Goal: Task Accomplishment & Management: Complete application form

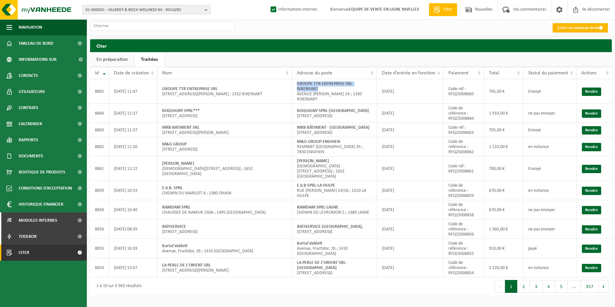
click at [565, 26] on font "Créer un nouveau devis" at bounding box center [577, 28] width 41 height 4
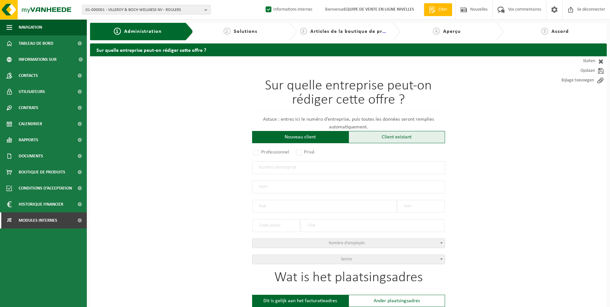
click at [406, 138] on div "Client existant" at bounding box center [396, 137] width 96 height 12
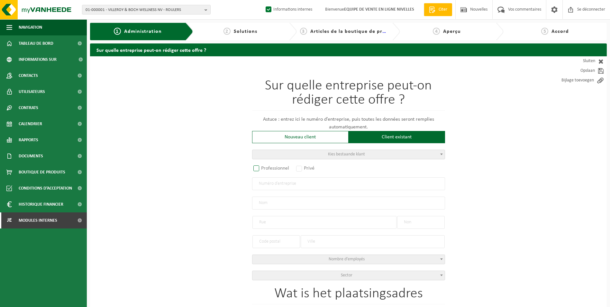
click at [255, 169] on label "Professionnel" at bounding box center [271, 168] width 39 height 9
click at [263, 169] on input "Professionnel" at bounding box center [265, 169] width 4 height 4
radio input "true"
click at [261, 171] on label "Professionnel" at bounding box center [271, 168] width 39 height 9
click at [263, 171] on input "Professionnel" at bounding box center [265, 169] width 4 height 4
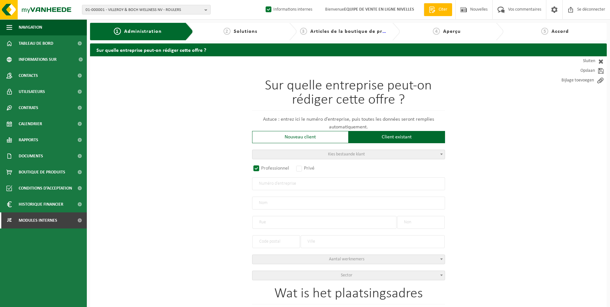
click at [261, 186] on input "text" at bounding box center [348, 183] width 193 height 13
paste input "0417.053.082"
type input "0417.053.082"
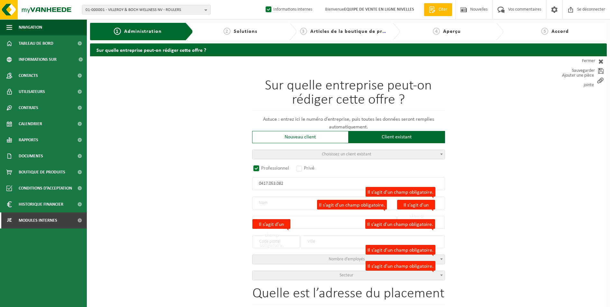
radio input "false"
select select
type input "LESUCO NV"
type input "LEUVENSEBAAN"
type input "317"
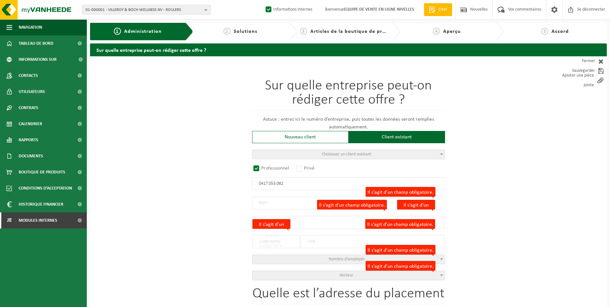
type input "3040"
type input "HULDENBERG"
type input "2036090376"
select select
radio input "true"
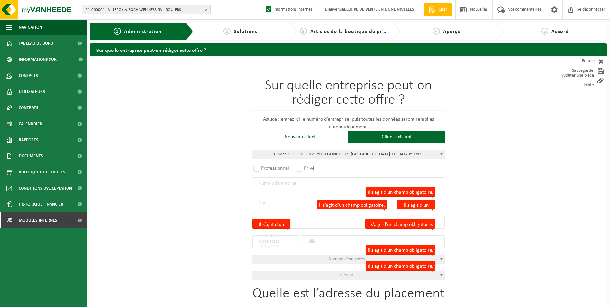
select select "92886"
type input "0417.053.082"
type input "LESUCO NV"
type input "RUE DES PRAULES"
type input "11"
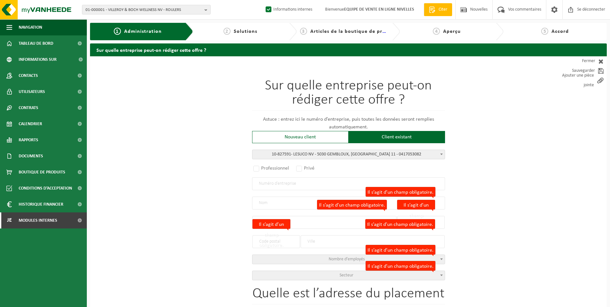
type input "5030"
type input "GEMBLOUX"
select select "1322"
type input "RUE DES PRAULES"
type input "11"
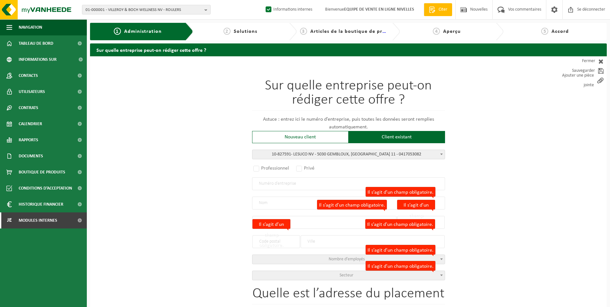
type input "5030"
type input "GEMBLOUX"
select select
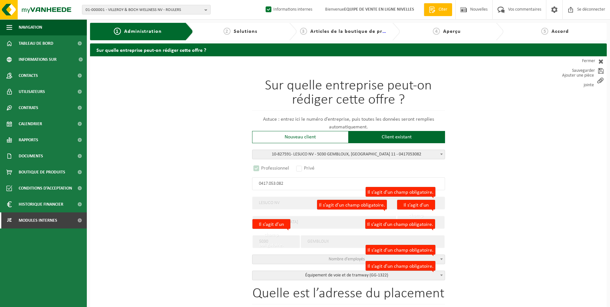
select select "C"
select select
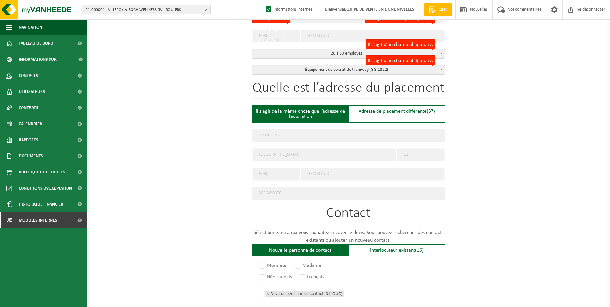
scroll to position [225, 0]
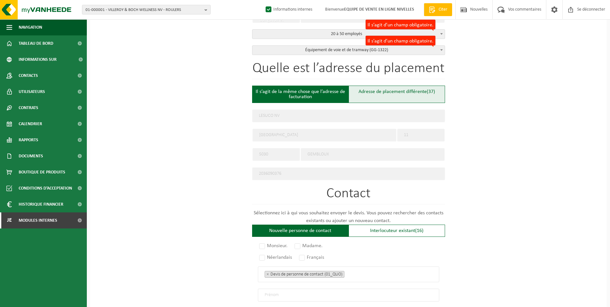
click at [404, 90] on font "Adresse de placement différente" at bounding box center [392, 91] width 68 height 5
type input "Werf -"
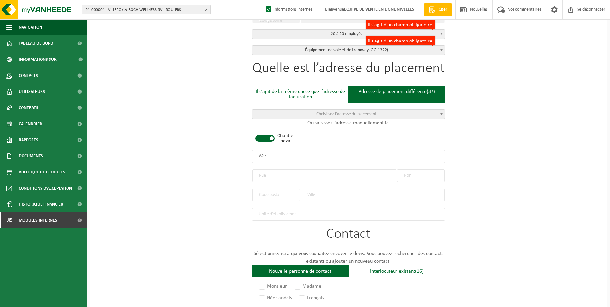
click at [274, 138] on span at bounding box center [264, 138] width 19 height 6
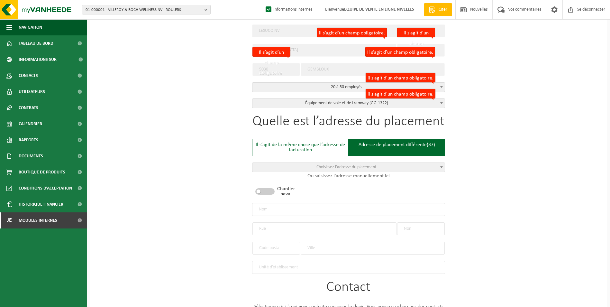
scroll to position [161, 0]
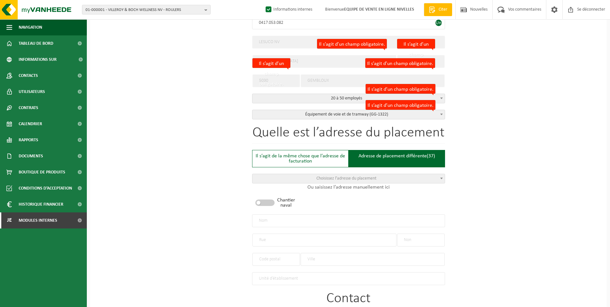
click at [319, 219] on input "text" at bounding box center [348, 220] width 193 height 13
type input "l"
type input "LESUCO NV-LIMAL"
click at [266, 234] on input "text" at bounding box center [324, 239] width 144 height 13
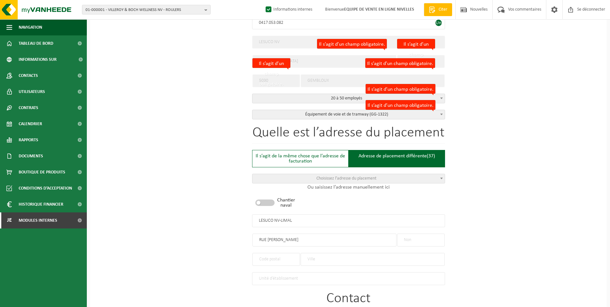
type input "RUE CHARLES JAUMOTTE"
click at [410, 237] on input "text" at bounding box center [421, 239] width 48 height 13
type input "156"
click at [267, 253] on input "text" at bounding box center [276, 259] width 48 height 13
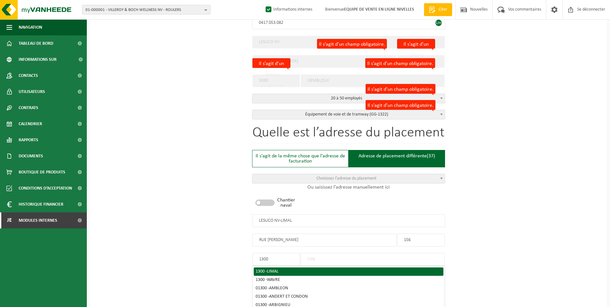
type input "1300"
click at [283, 269] on div "1300 - LIMAL" at bounding box center [349, 271] width 186 height 5
type input "LIMAL"
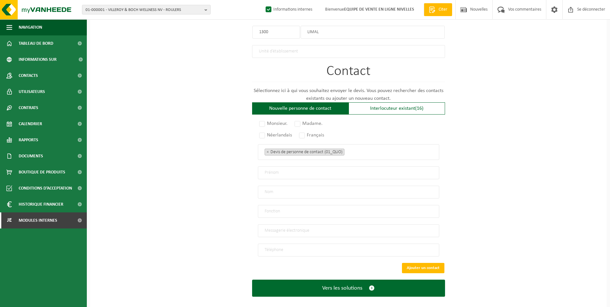
scroll to position [392, 0]
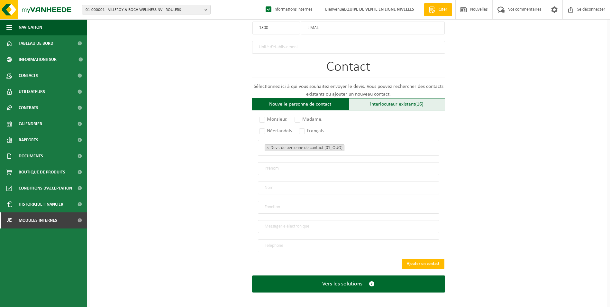
click at [385, 105] on div "Interlocuteur existant (16)" at bounding box center [396, 104] width 96 height 12
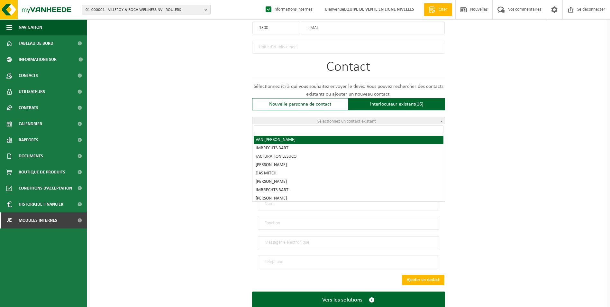
click at [375, 117] on span "Sélectionnez un contact existant" at bounding box center [348, 121] width 192 height 9
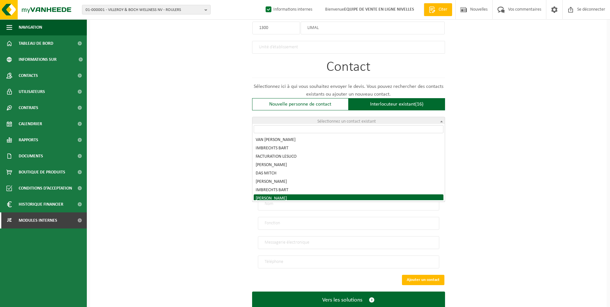
radio input "true"
select select "{"code":"10-958221","firstname":"MARLEEN","surname":"JONGHE","gender":"Unknown"…"
type input "MARLEEN"
type input "JONGHE"
type input "marleen.dejonghe@lesuco.be"
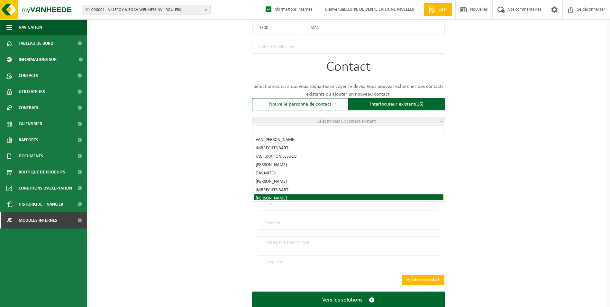
type input "+32 478/24 44 73"
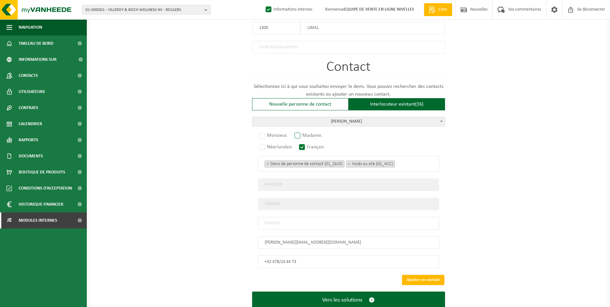
click at [299, 133] on label "Madame." at bounding box center [308, 135] width 31 height 9
radio input "true"
click at [287, 220] on input "text" at bounding box center [348, 223] width 181 height 13
type input "CONTACT"
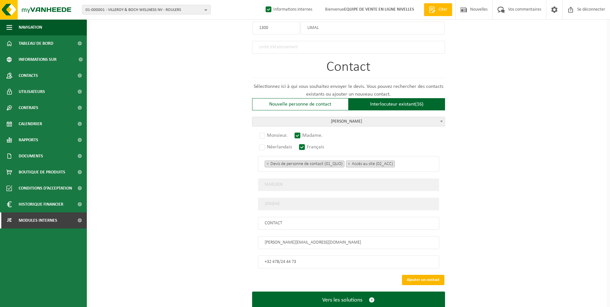
click at [405, 275] on button "Ajouter un contact" at bounding box center [423, 280] width 42 height 10
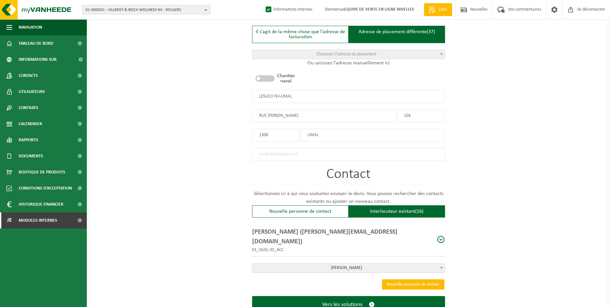
scroll to position [298, 0]
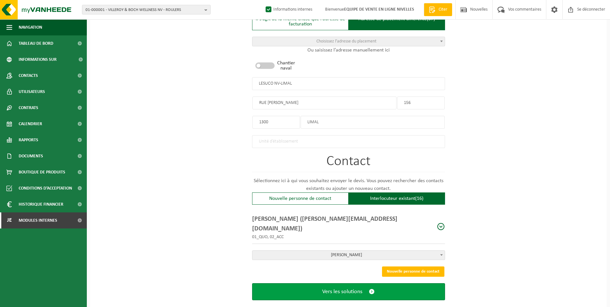
click at [349, 288] on span "Vers les solutions" at bounding box center [342, 291] width 40 height 7
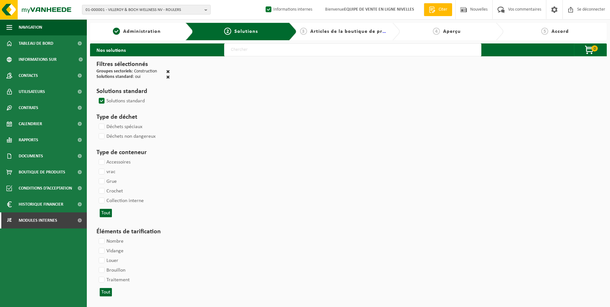
select select
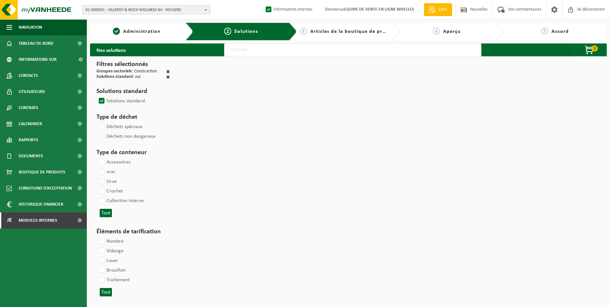
select select
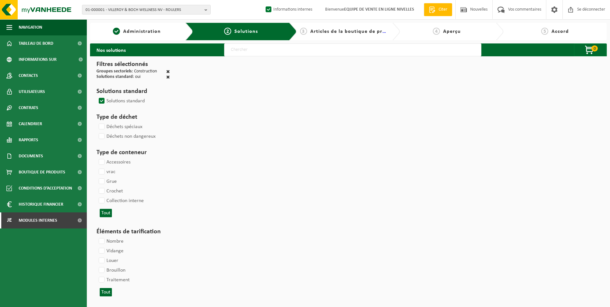
select select
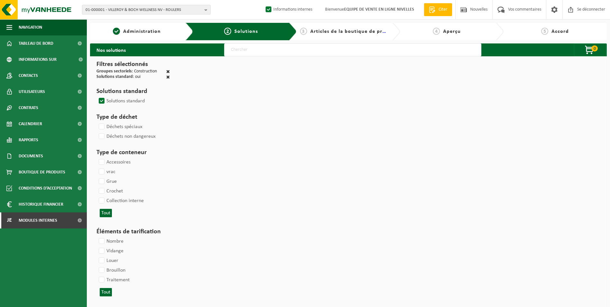
select select
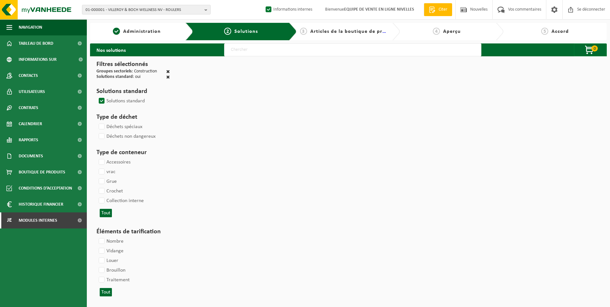
select select
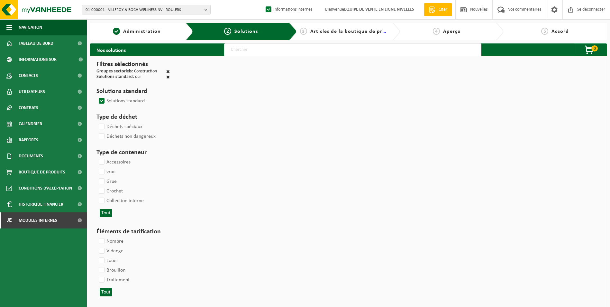
select select
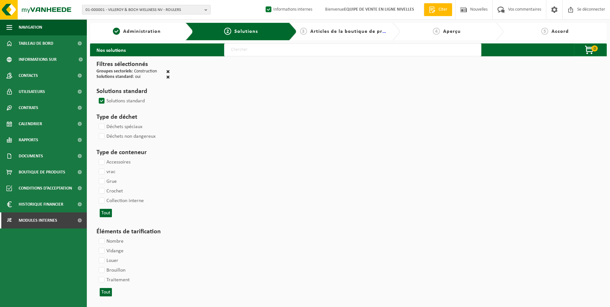
select select
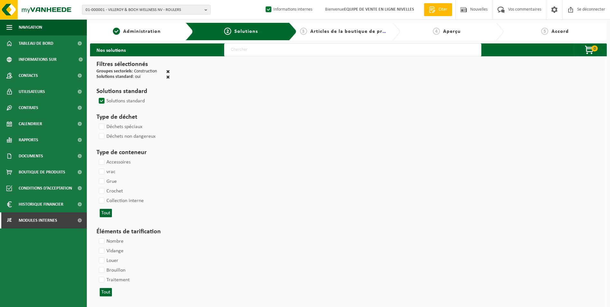
select select
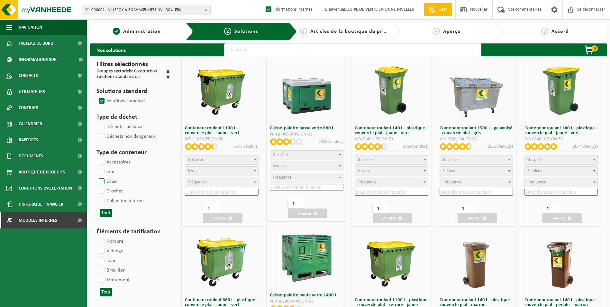
click at [104, 188] on label "Crochet" at bounding box center [109, 191] width 25 height 10
click at [96, 186] on input "Crochet" at bounding box center [96, 186] width 0 height 0
checkbox input "true"
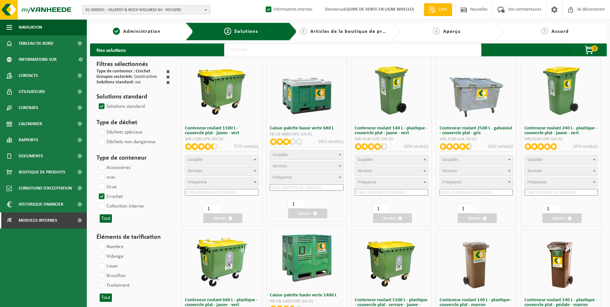
select select
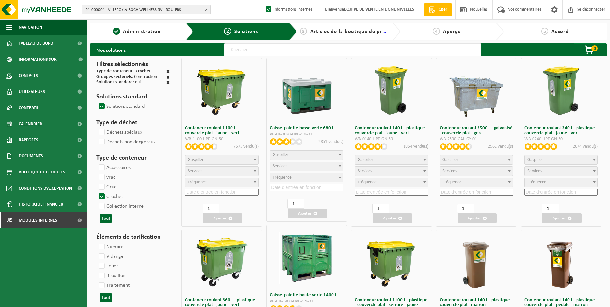
select select
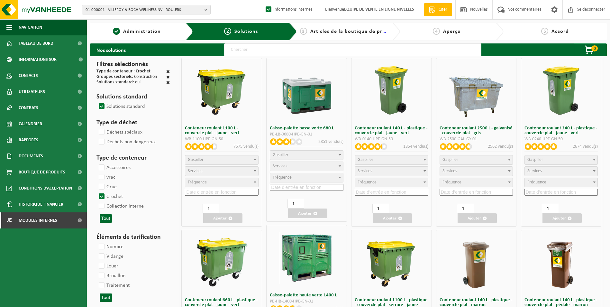
select select
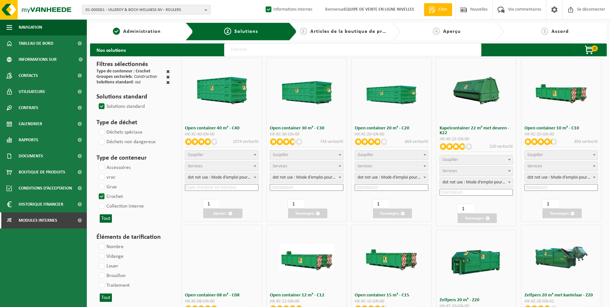
select select "197"
select select "25"
select select
select select "197"
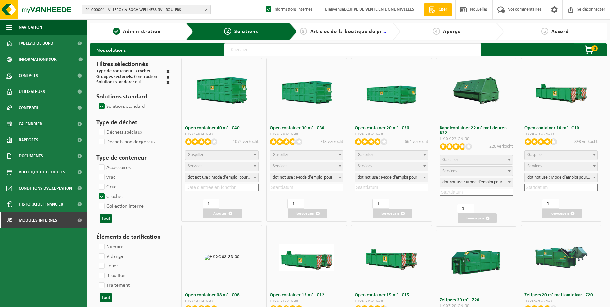
select select "25"
select select "8"
select select "25"
select select "7"
select select "25"
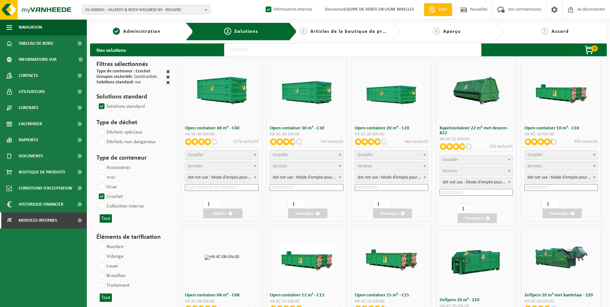
select select "7"
select select "25"
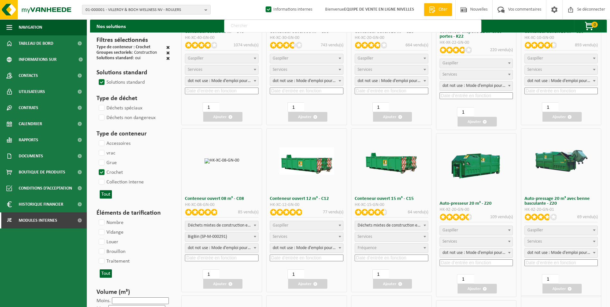
scroll to position [129, 0]
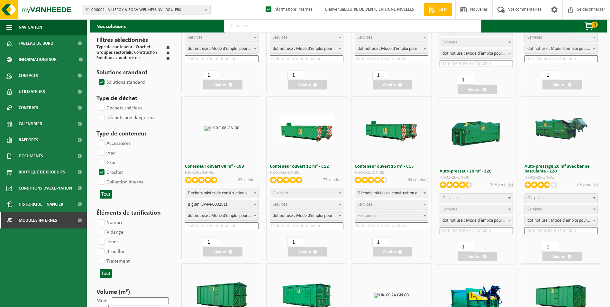
click at [419, 193] on span "Déchets mixtes de construction et de démolition (inertes et non inertes)" at bounding box center [391, 193] width 73 height 9
select select
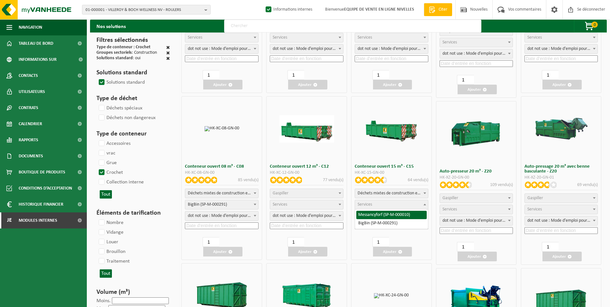
click at [398, 201] on span "Services" at bounding box center [391, 204] width 73 height 9
select select "197"
select select "25"
click at [395, 223] on input at bounding box center [392, 225] width 74 height 7
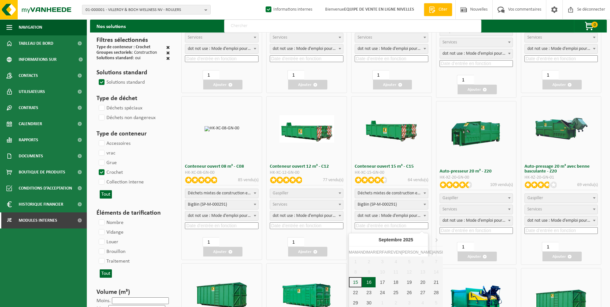
click at [366, 280] on div "16" at bounding box center [369, 282] width 14 height 10
type input "2025-09-16"
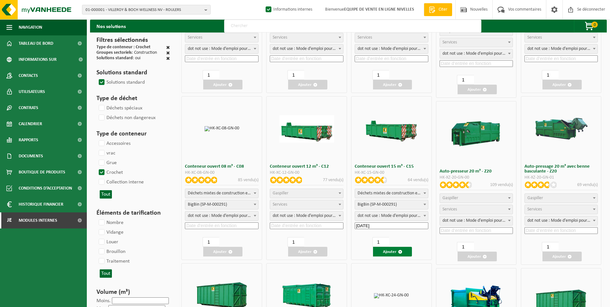
click at [397, 248] on button "Ajouter" at bounding box center [392, 252] width 39 height 10
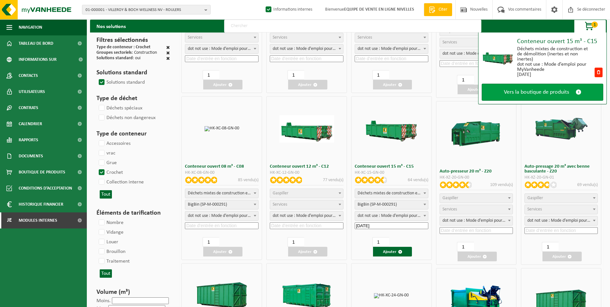
click at [540, 95] on span "Vers la boutique de produits" at bounding box center [536, 92] width 65 height 7
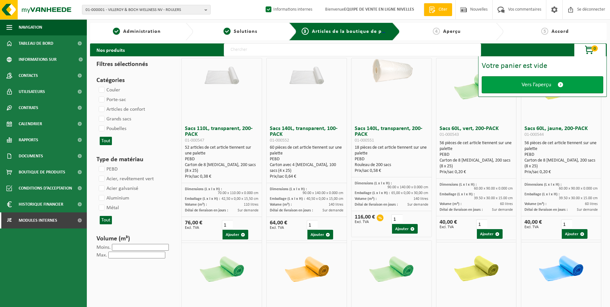
click at [535, 86] on span "Vers l’aperçu" at bounding box center [536, 84] width 30 height 7
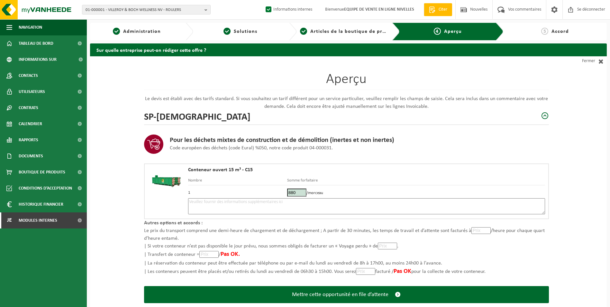
click at [316, 210] on textarea at bounding box center [366, 206] width 357 height 16
type textarea "p"
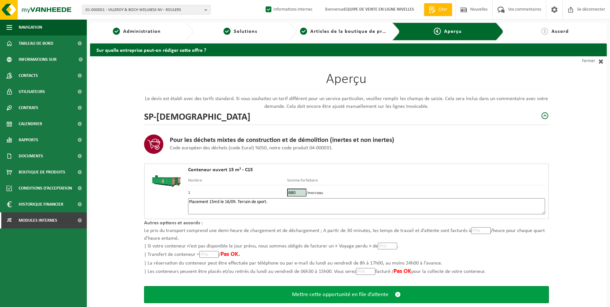
type textarea "Placement 15m3 le 16/09. Terrain de sport."
click at [336, 291] on span "Mettre cette opportunité en file d’attente" at bounding box center [340, 294] width 96 height 7
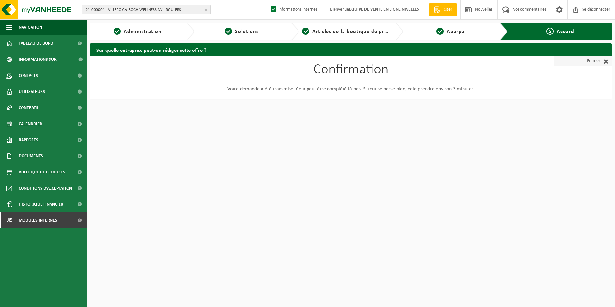
click at [601, 61] on span at bounding box center [604, 61] width 8 height 6
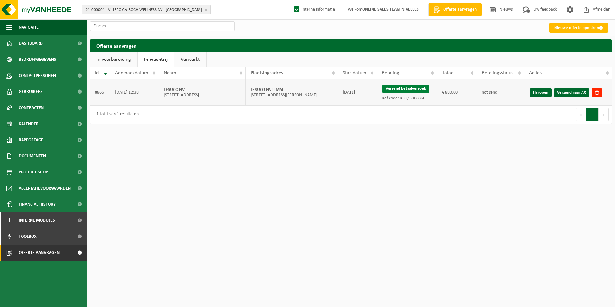
click at [400, 89] on button "Verzend betaalverzoek" at bounding box center [405, 89] width 47 height 8
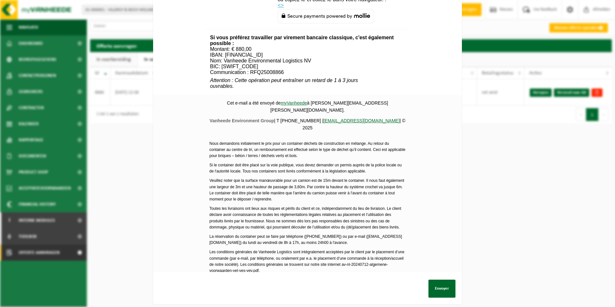
scroll to position [233, 0]
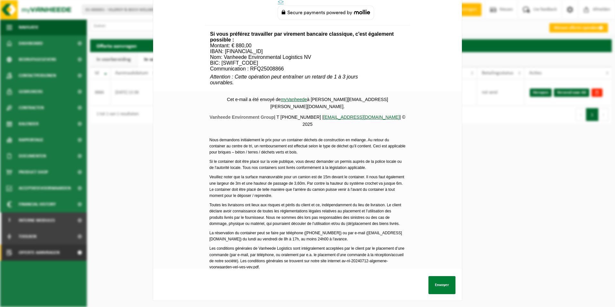
click at [437, 280] on button "Envoyer" at bounding box center [441, 285] width 27 height 18
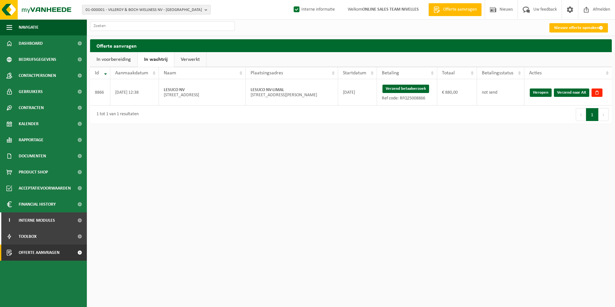
drag, startPoint x: 577, startPoint y: 94, endPoint x: 339, endPoint y: 30, distance: 247.4
click at [577, 94] on link "Verzend naar AX" at bounding box center [571, 92] width 35 height 8
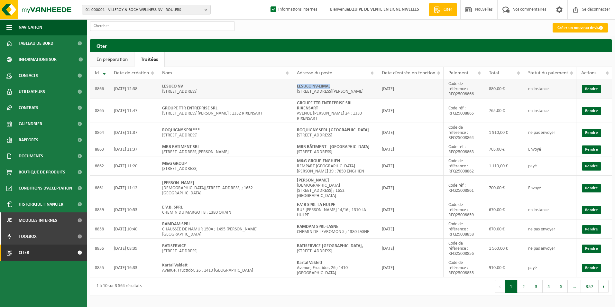
drag, startPoint x: 294, startPoint y: 84, endPoint x: 349, endPoint y: 82, distance: 55.3
click at [349, 82] on td "LESUCO NV-LIMAL [STREET_ADDRESS][PERSON_NAME] ; 1300 LIMAL" at bounding box center [334, 88] width 85 height 19
copy strong "LESUCO NV-LIMAL"
drag, startPoint x: 448, startPoint y: 94, endPoint x: 479, endPoint y: 94, distance: 30.9
click at [479, 94] on td "Code de référence : RFQ25008866" at bounding box center [463, 88] width 41 height 19
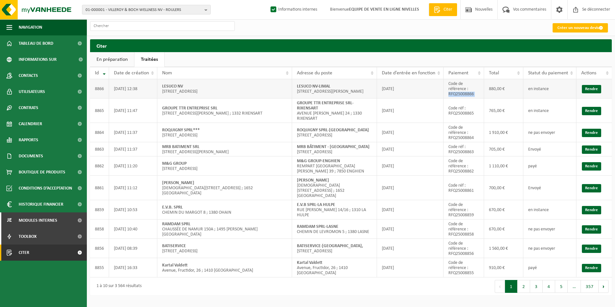
drag, startPoint x: 447, startPoint y: 96, endPoint x: 483, endPoint y: 96, distance: 36.0
click at [483, 96] on tr "8866 [DATE] 12:[GEOGRAPHIC_DATA][STREET_ADDRESS] ; 5030 GEMBLOUX LESUCO NV-[GEO…" at bounding box center [350, 88] width 521 height 19
copy tr "RFQ25008866"
click at [458, 93] on td "Code de référence : RFQ25008866" at bounding box center [463, 88] width 41 height 19
drag, startPoint x: 448, startPoint y: 96, endPoint x: 497, endPoint y: 96, distance: 49.2
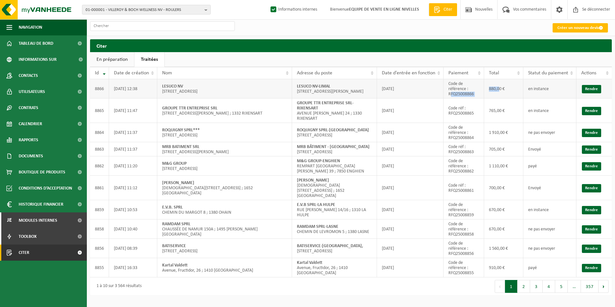
click at [497, 96] on tr "8866 [DATE] 12:[GEOGRAPHIC_DATA][STREET_ADDRESS] ; 5030 GEMBLOUX LESUCO NV-[GEO…" at bounding box center [350, 88] width 521 height 19
drag, startPoint x: 497, startPoint y: 96, endPoint x: 454, endPoint y: 97, distance: 43.4
click at [454, 97] on td "Code de référence : RFQ25008866" at bounding box center [463, 88] width 41 height 19
drag, startPoint x: 447, startPoint y: 95, endPoint x: 482, endPoint y: 95, distance: 35.0
click at [482, 95] on td "Code de référence : RFQ25008866" at bounding box center [463, 88] width 41 height 19
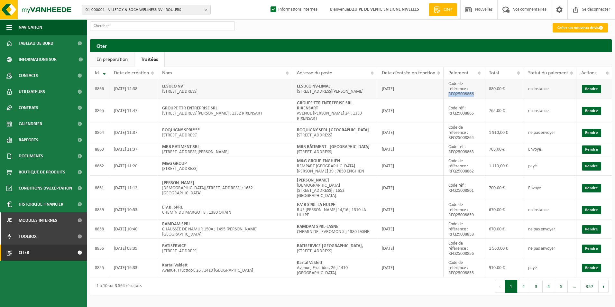
copy td "RFQ25008866"
click at [528, 280] on button "2" at bounding box center [523, 286] width 13 height 13
